Goal: Task Accomplishment & Management: Use online tool/utility

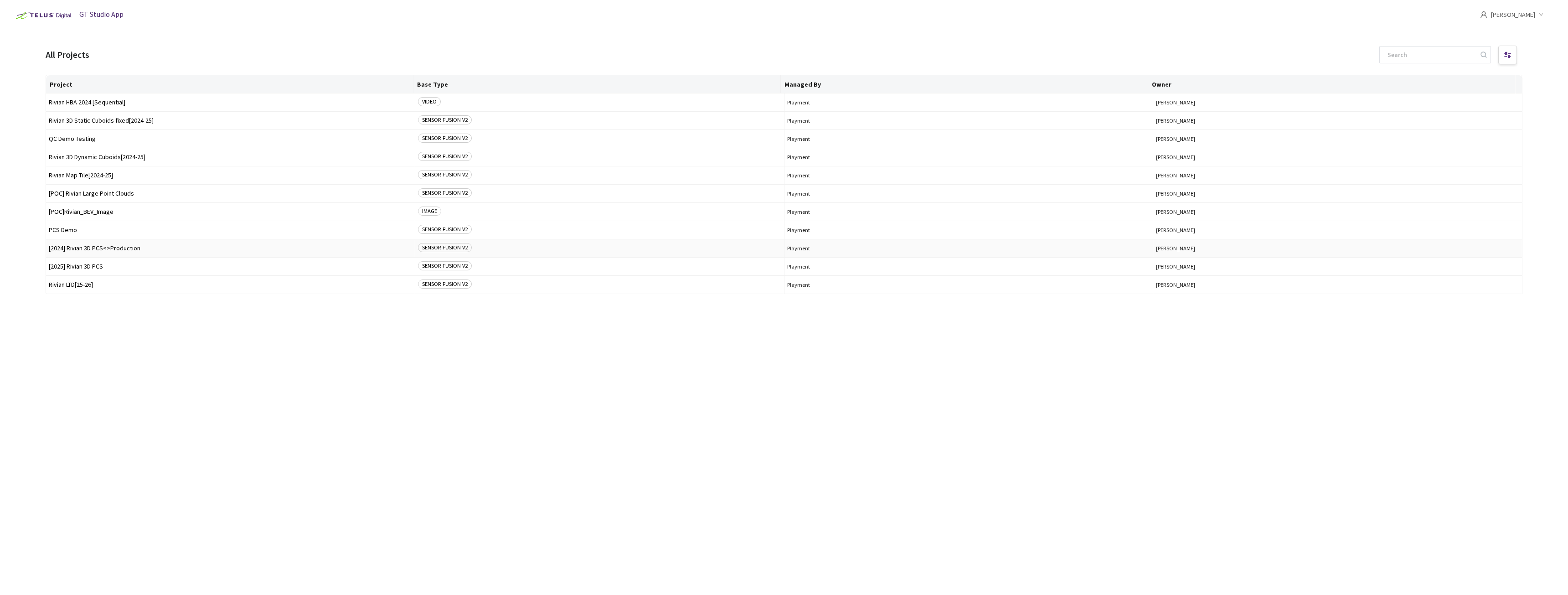
click at [102, 248] on span "[2024] Rivian 3D PCS<>Production" at bounding box center [230, 248] width 363 height 7
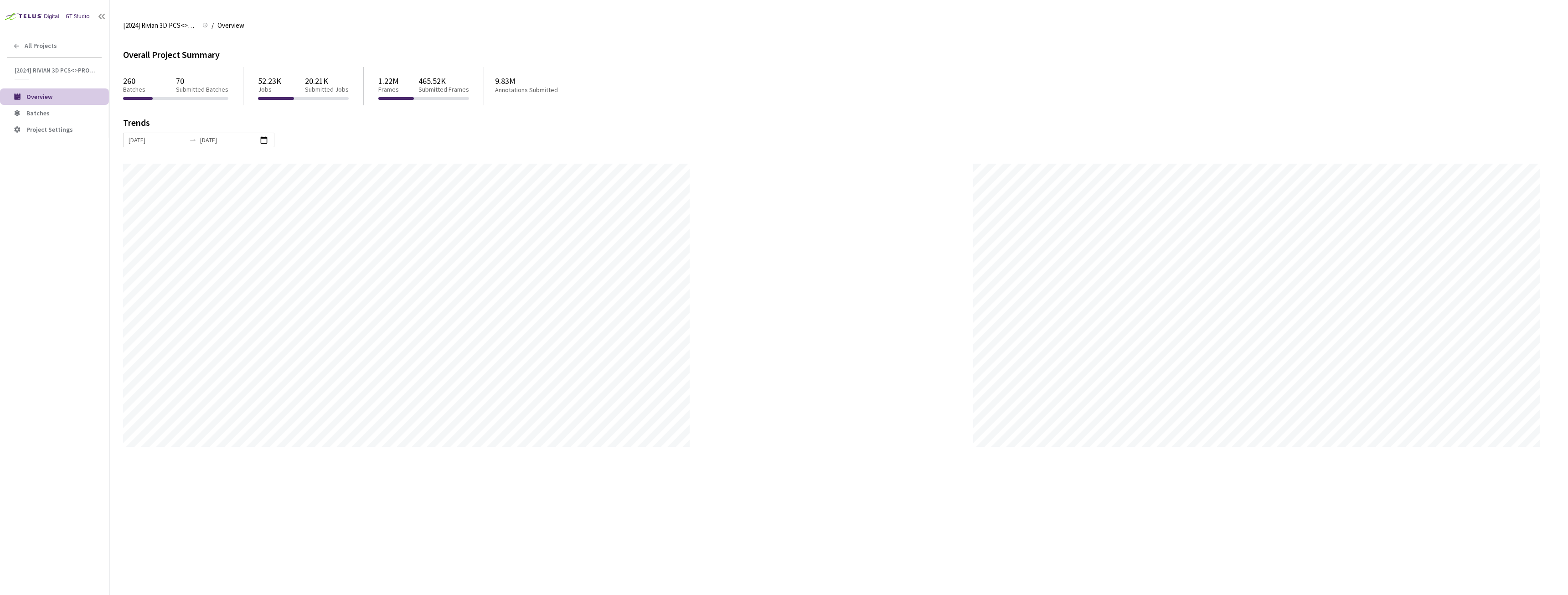
scroll to position [595, 1568]
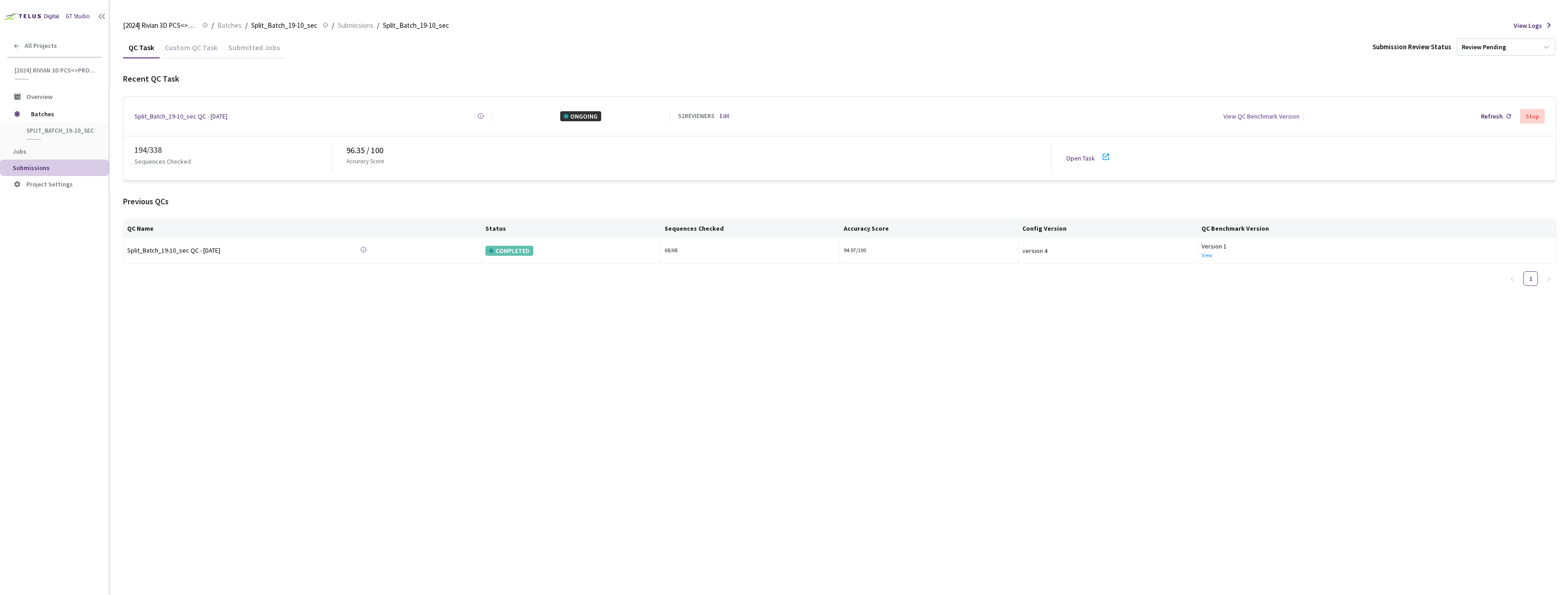
click at [1074, 154] on link "Open Task" at bounding box center [1080, 158] width 29 height 8
